Goal: Task Accomplishment & Management: Manage account settings

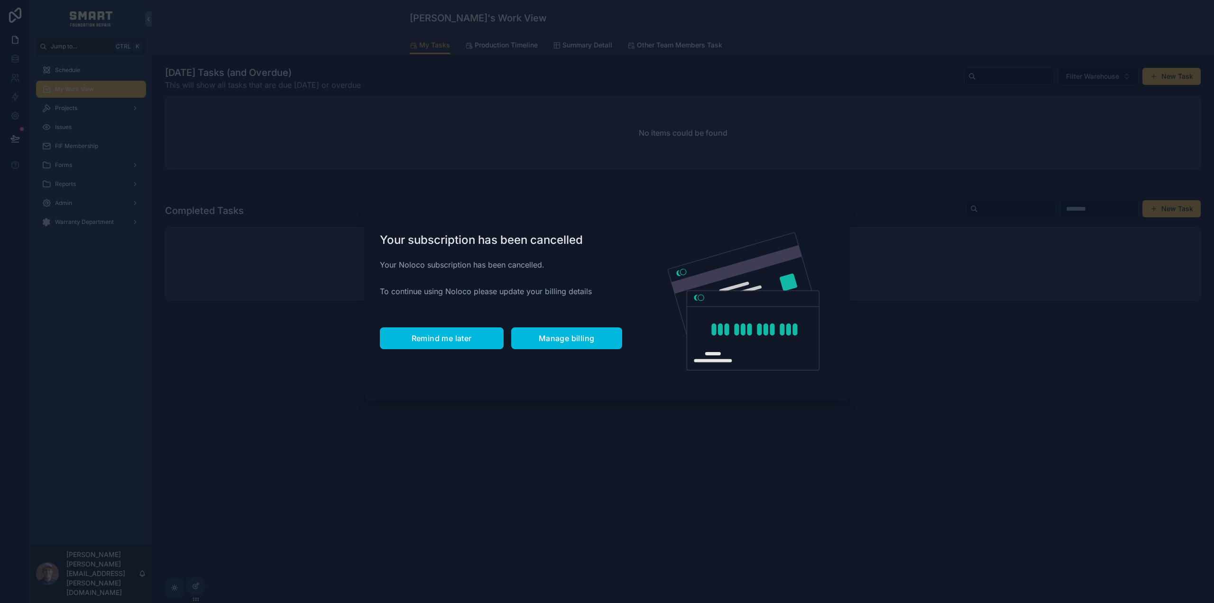
click at [469, 343] on button "Remind me later" at bounding box center [442, 338] width 124 height 22
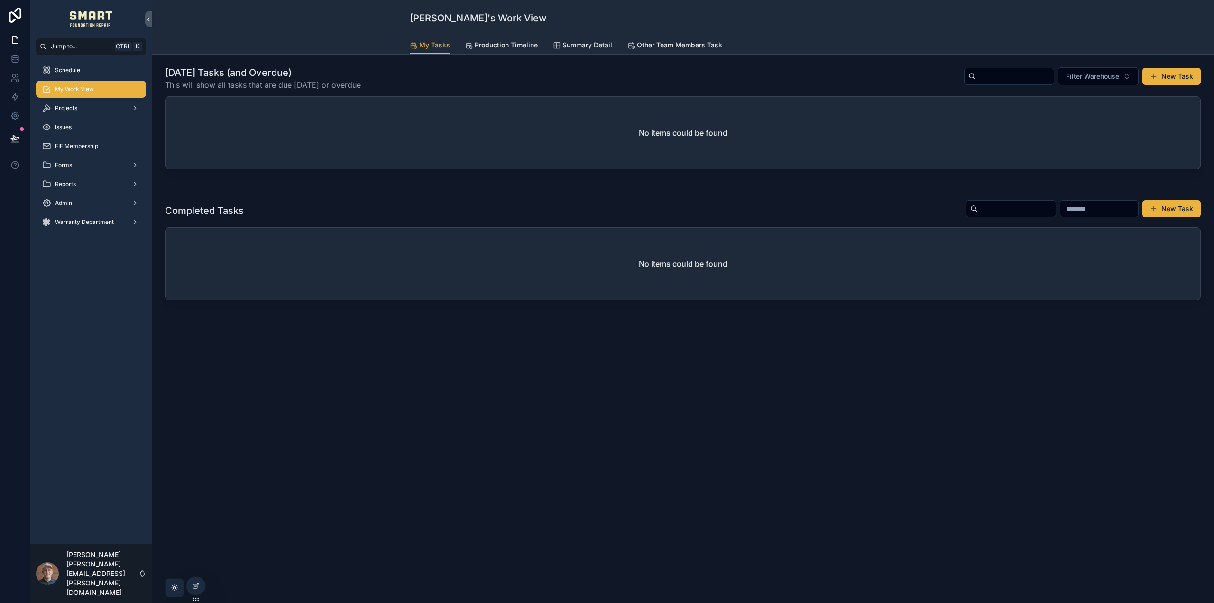
click at [493, 45] on span "Production Timeline" at bounding box center [506, 44] width 63 height 9
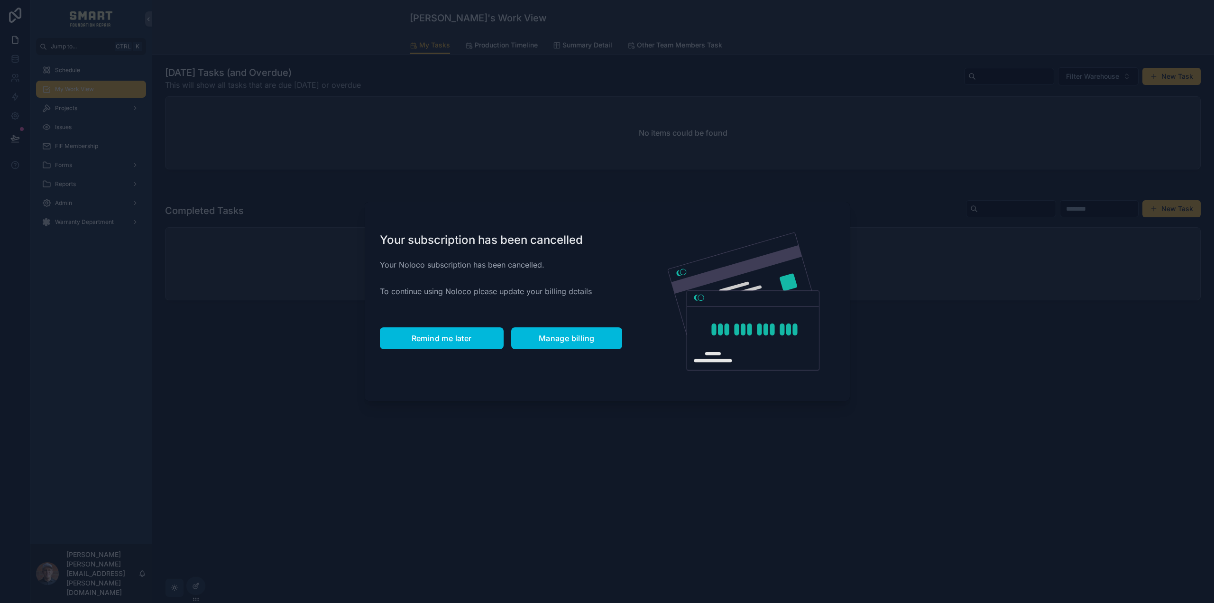
click at [446, 333] on span "Remind me later" at bounding box center [442, 337] width 60 height 9
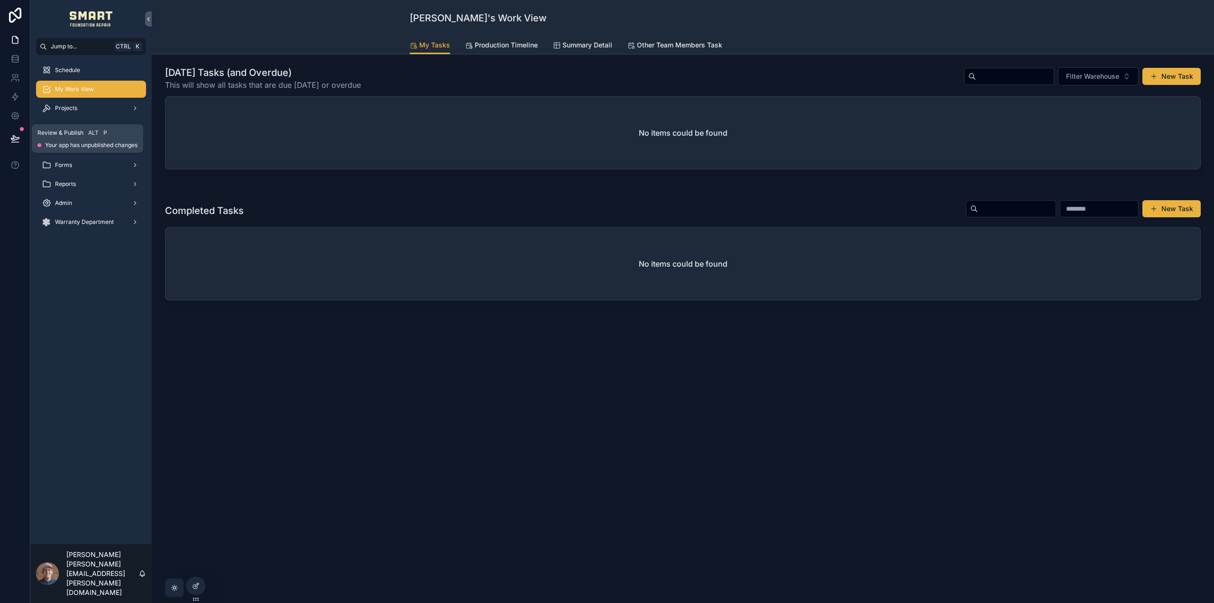
click at [9, 135] on button at bounding box center [15, 138] width 21 height 27
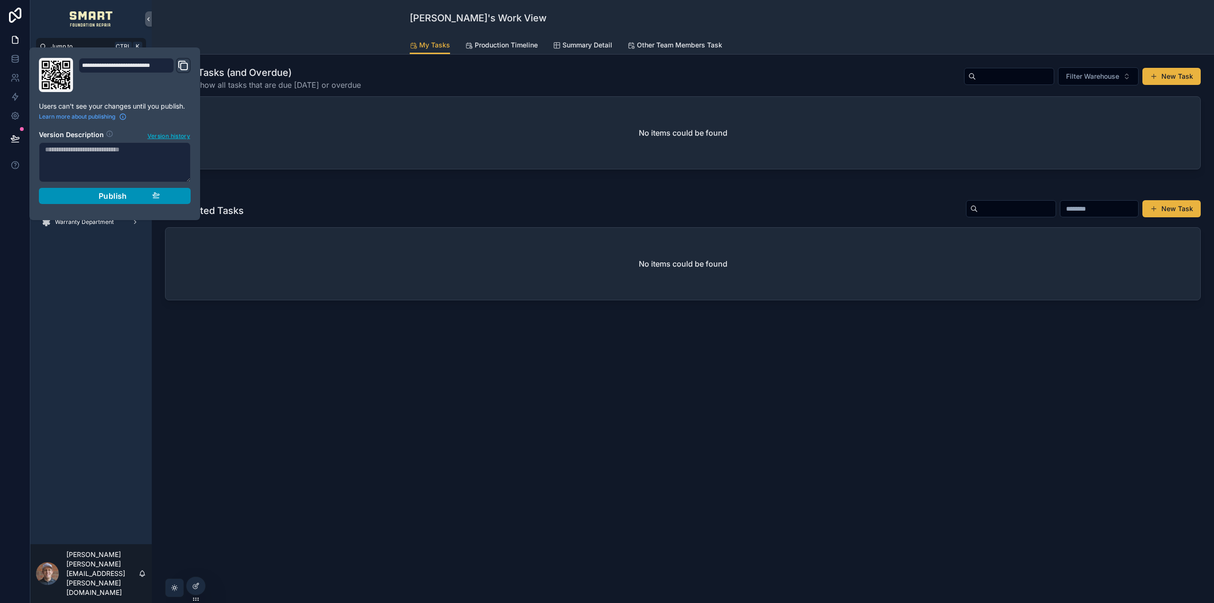
click at [118, 200] on span "Publish" at bounding box center [113, 195] width 28 height 9
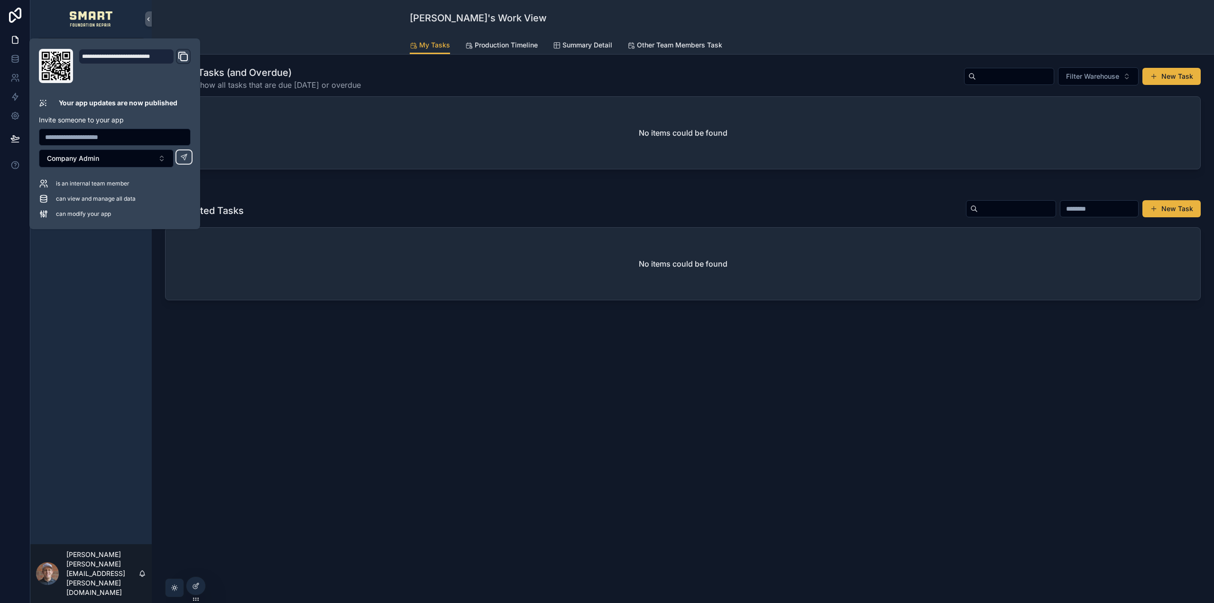
click at [259, 10] on div "[PERSON_NAME]'s Work View My Tasks My Tasks Production Timeline Summary Detail …" at bounding box center [683, 27] width 1063 height 55
